Goal: Task Accomplishment & Management: Manage account settings

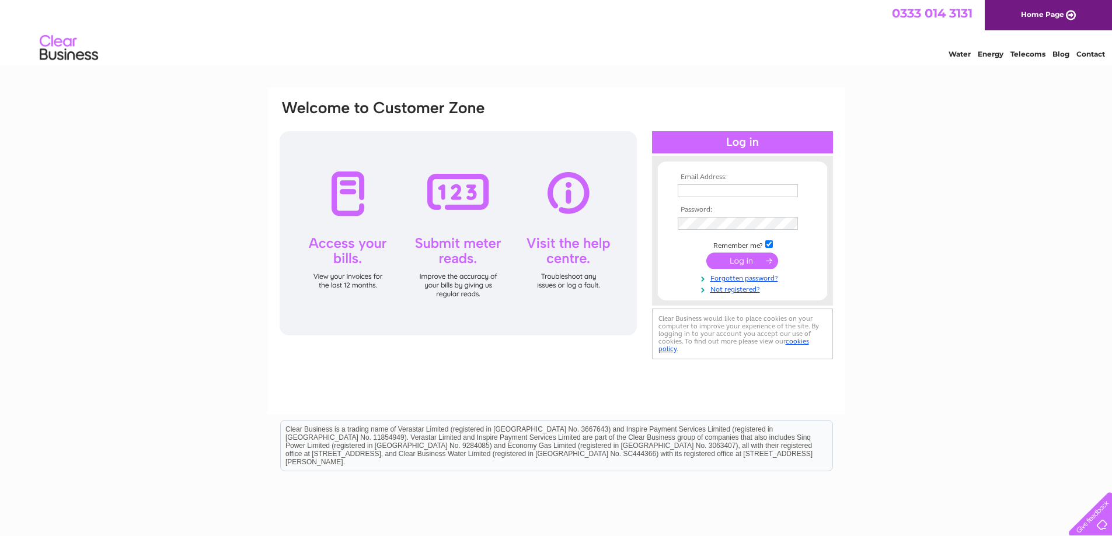
type input "dawnbraithwaite@btinternet.com"
click at [750, 260] on input "submit" at bounding box center [742, 261] width 72 height 16
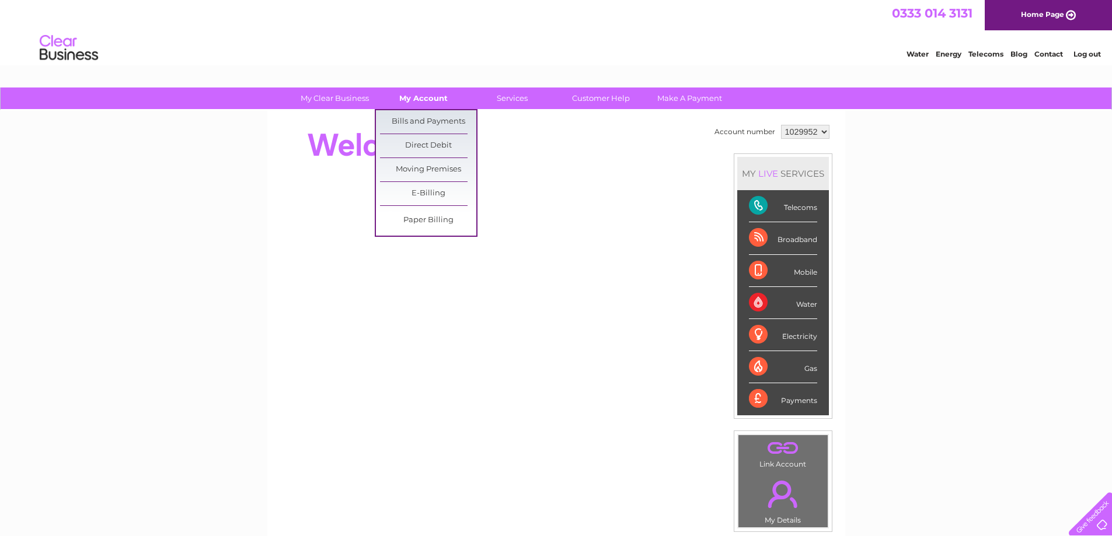
click at [424, 92] on link "My Account" at bounding box center [423, 99] width 96 height 22
click at [430, 97] on link "My Account" at bounding box center [423, 99] width 96 height 22
